Goal: Task Accomplishment & Management: Use online tool/utility

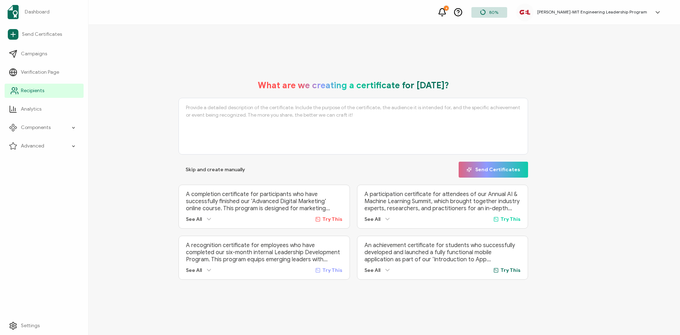
click at [34, 89] on span "Recipients" at bounding box center [32, 90] width 23 height 7
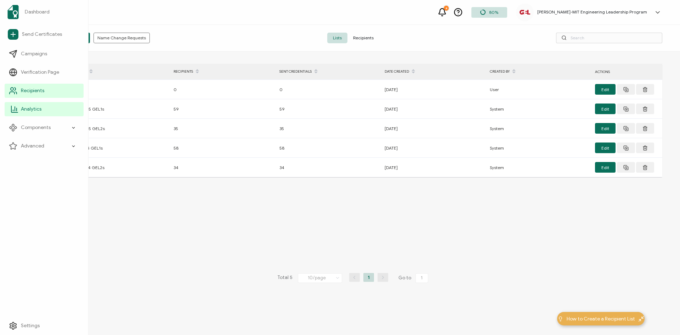
click at [33, 106] on span "Analytics" at bounding box center [31, 109] width 21 height 7
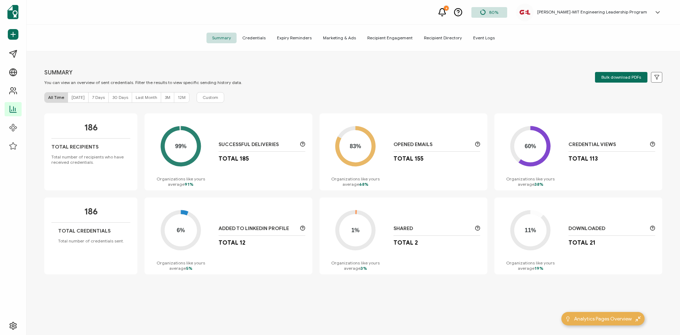
click at [450, 39] on span "Recipient Directory" at bounding box center [442, 38] width 49 height 11
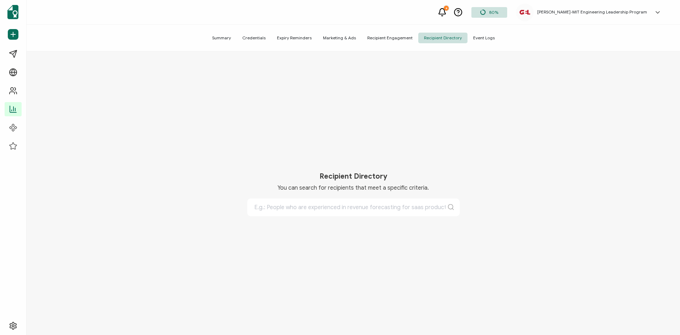
click at [400, 36] on span "Recipient Engagement" at bounding box center [390, 38] width 57 height 11
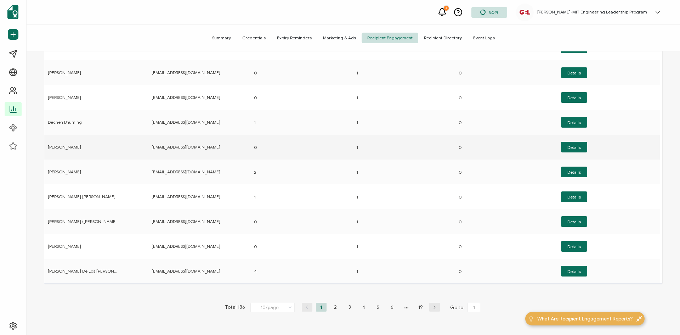
scroll to position [86, 0]
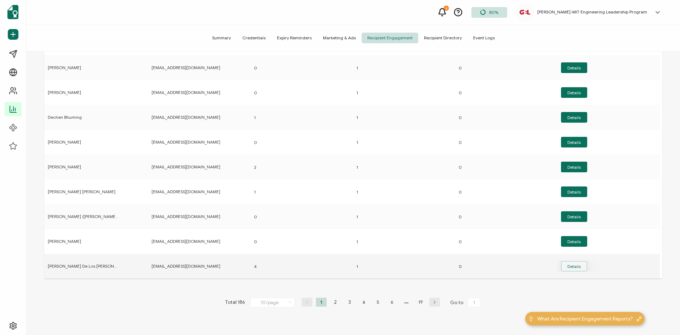
click at [564, 73] on button "Details" at bounding box center [574, 67] width 26 height 11
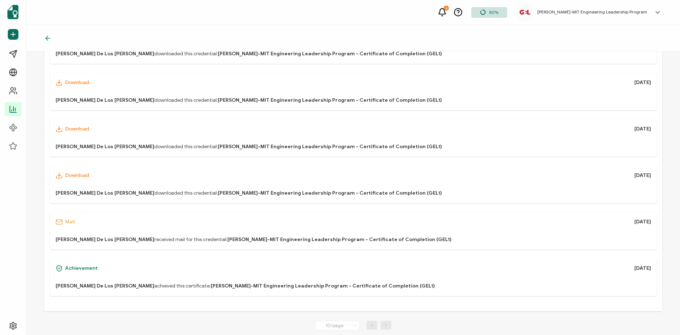
scroll to position [235, 0]
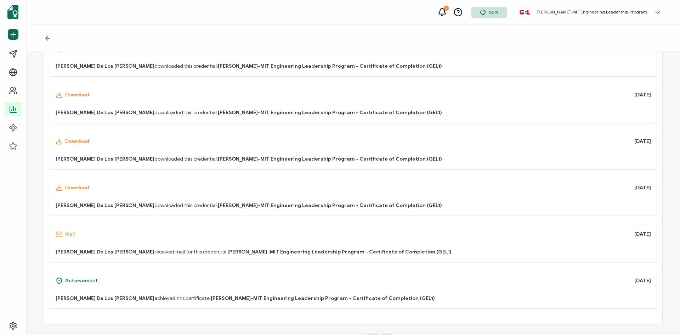
click at [64, 234] on div "Mail" at bounding box center [65, 234] width 19 height 7
click at [76, 250] on b "Arthur De Los Santos" at bounding box center [105, 252] width 99 height 6
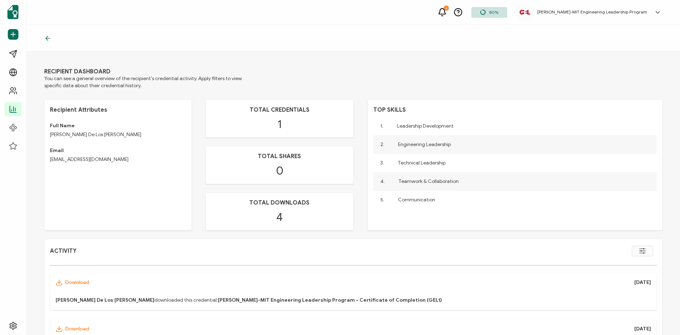
scroll to position [0, 0]
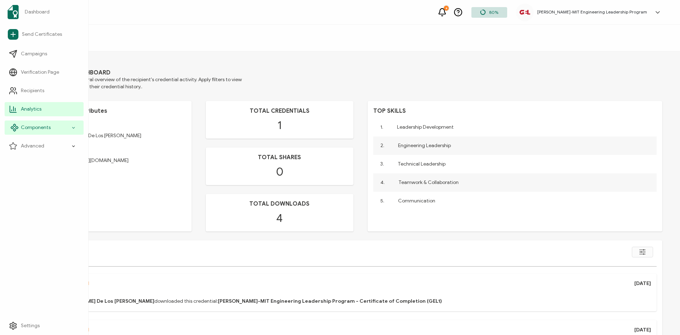
click at [26, 129] on span "Components" at bounding box center [36, 127] width 30 height 7
click at [27, 130] on span "Components" at bounding box center [36, 127] width 30 height 7
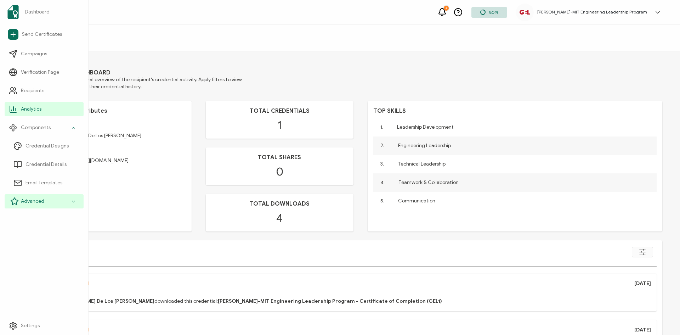
click at [26, 200] on span "Advanced" at bounding box center [32, 201] width 23 height 7
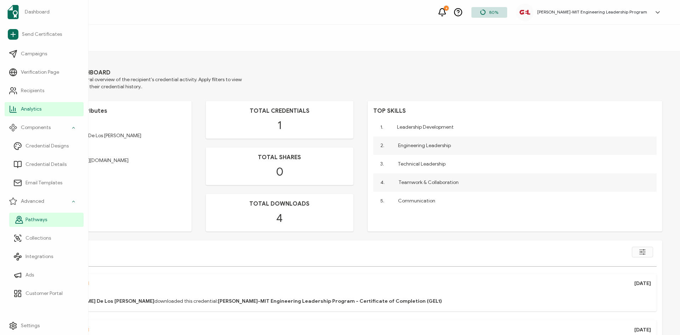
click at [36, 223] on span "Pathways" at bounding box center [37, 219] width 22 height 7
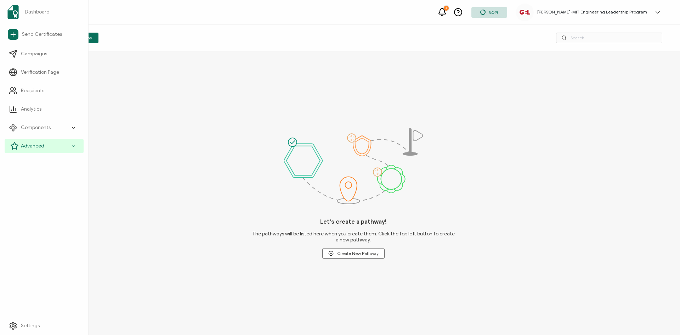
click at [38, 146] on span "Advanced" at bounding box center [32, 145] width 23 height 7
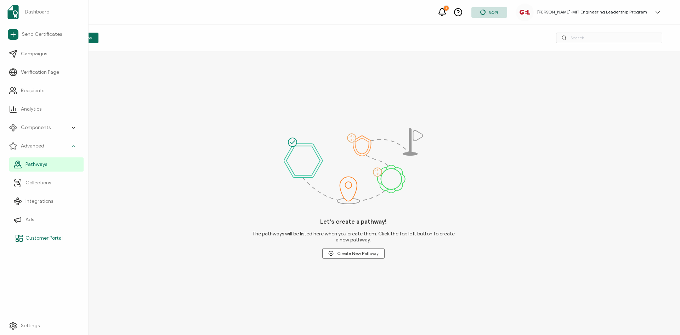
click at [39, 241] on span "Customer Portal" at bounding box center [44, 238] width 37 height 7
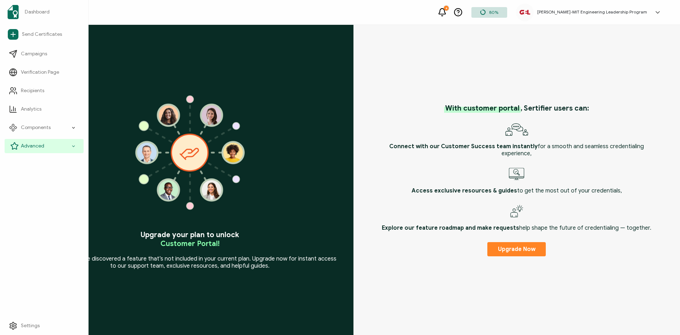
click at [33, 149] on span "Advanced" at bounding box center [32, 145] width 23 height 7
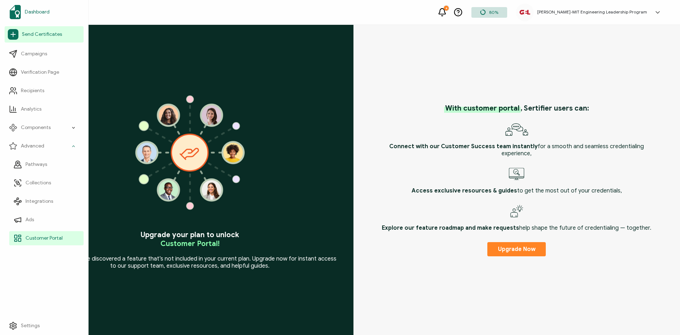
click at [33, 13] on span "Dashboard" at bounding box center [37, 12] width 25 height 7
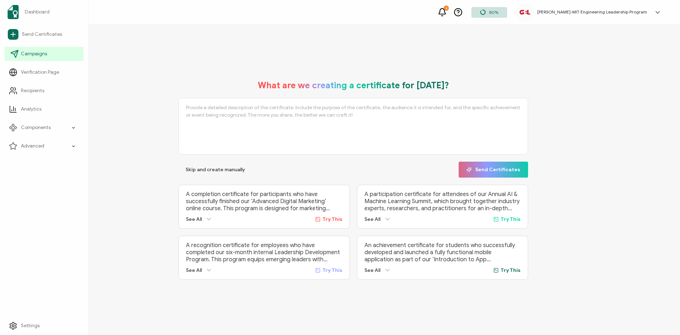
click at [27, 50] on link "Campaigns" at bounding box center [44, 54] width 79 height 14
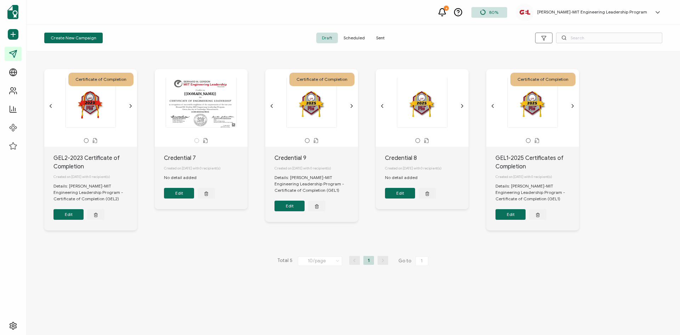
click at [462, 105] on icon "chevron forward outline" at bounding box center [463, 106] width 2 height 3
click at [434, 104] on div "The recipient’s full name, which will be automatically filled based on the info…" at bounding box center [422, 103] width 74 height 50
click at [401, 194] on button "Edit" at bounding box center [400, 193] width 30 height 11
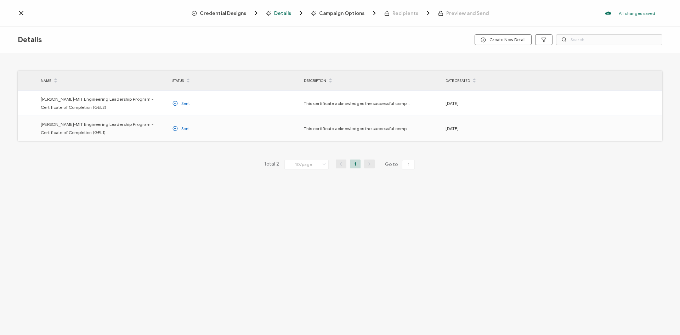
click at [223, 13] on span "Credential Designs" at bounding box center [223, 13] width 46 height 5
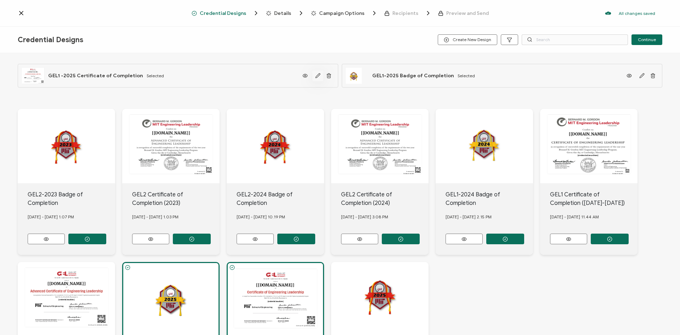
click at [317, 77] on icon "button" at bounding box center [318, 75] width 4 height 4
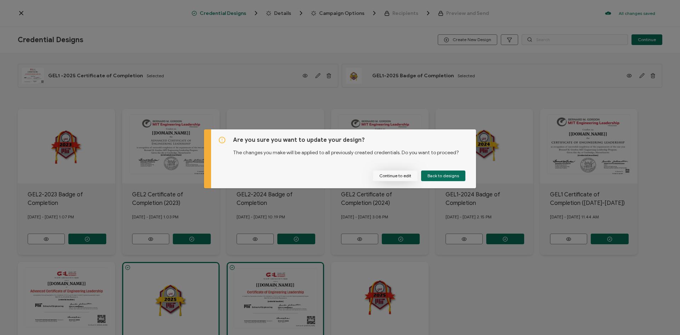
click at [397, 176] on button "Continue to edit" at bounding box center [395, 175] width 45 height 11
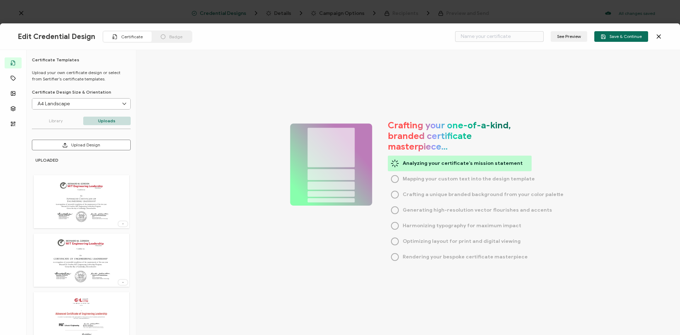
type input "GEL1 -2025 Certificate of Completion"
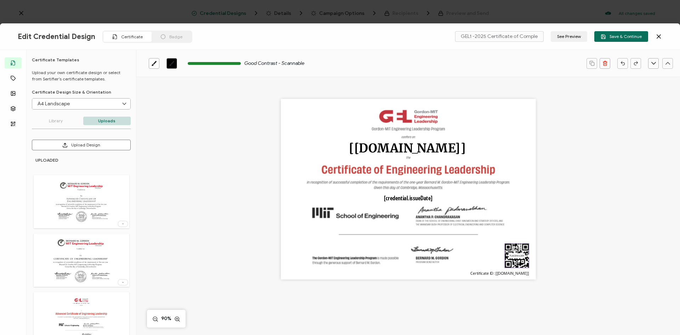
click at [121, 35] on span "Certificate" at bounding box center [132, 36] width 22 height 5
